Goal: Transaction & Acquisition: Purchase product/service

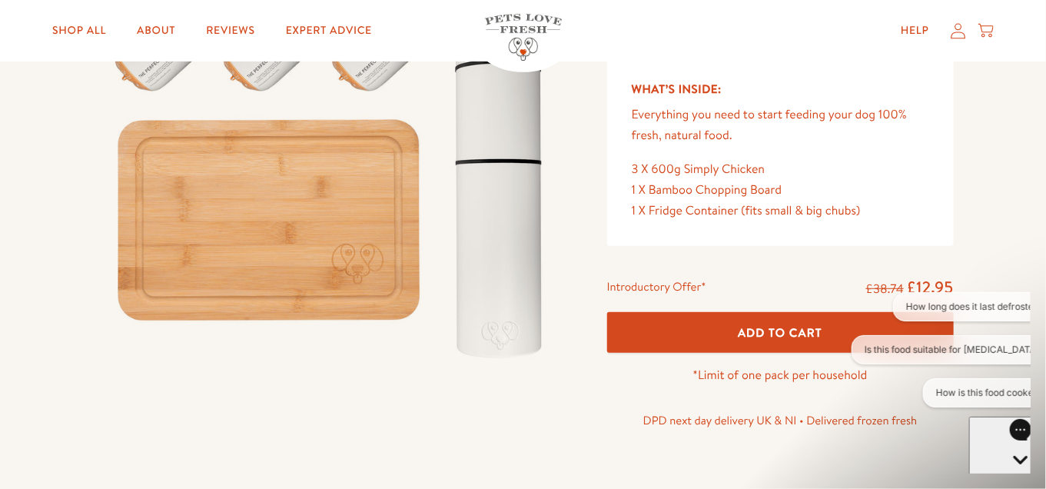
scroll to position [230, 0]
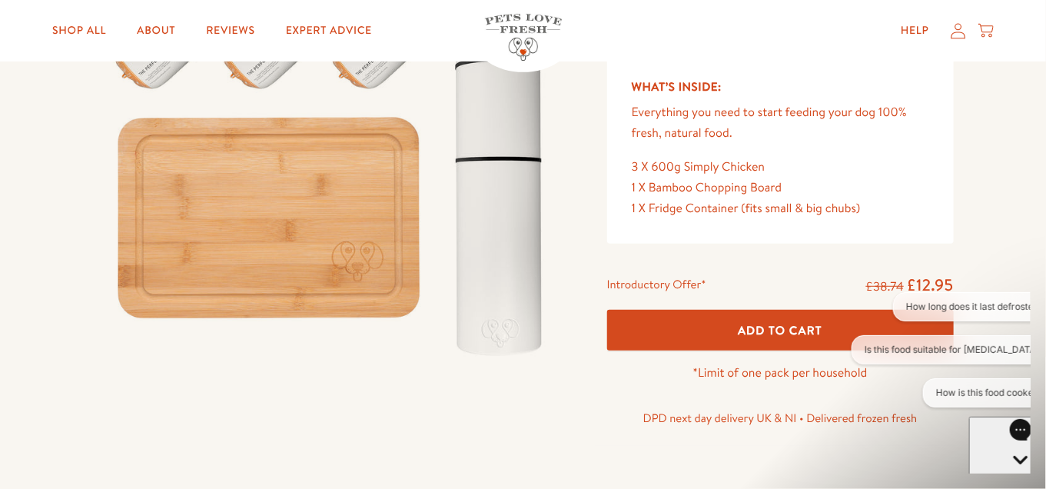
click at [773, 342] on button "Add To Cart" at bounding box center [780, 330] width 347 height 41
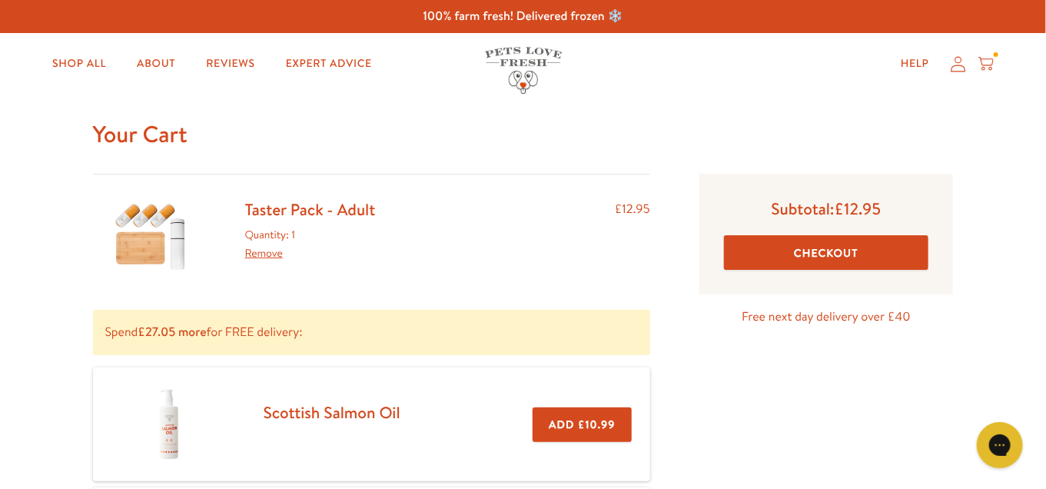
click at [764, 247] on button "Checkout" at bounding box center [826, 252] width 205 height 35
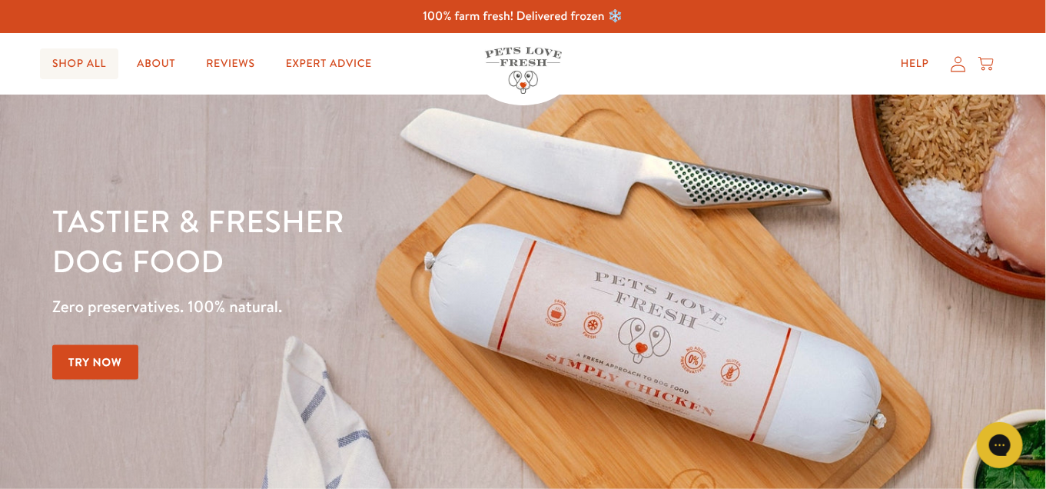
click at [91, 60] on link "Shop All" at bounding box center [79, 63] width 78 height 31
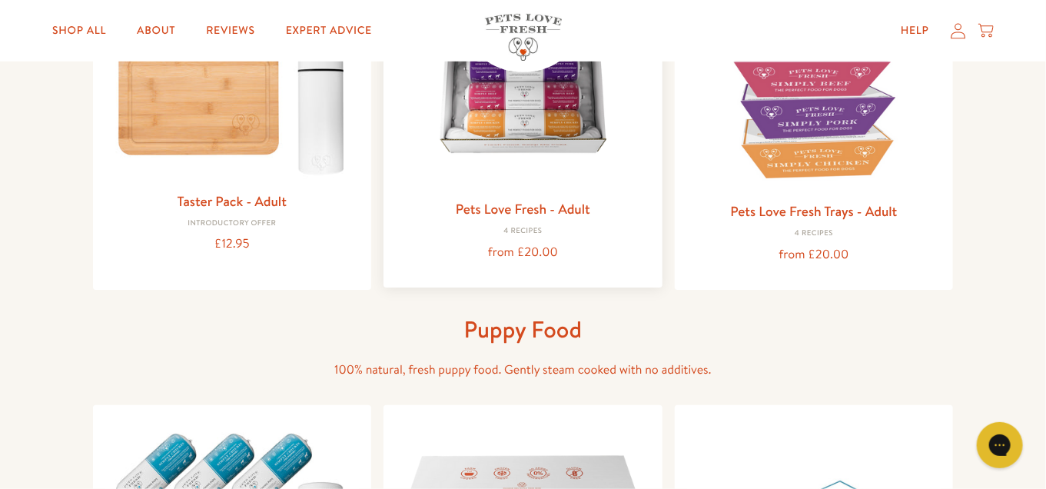
scroll to position [230, 0]
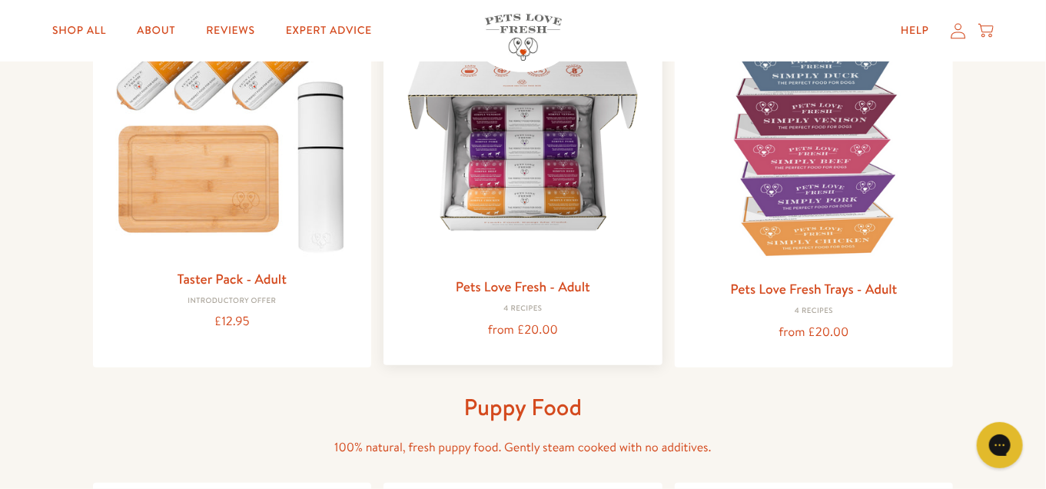
click at [515, 191] on img at bounding box center [523, 142] width 254 height 254
